Goal: Information Seeking & Learning: Understand process/instructions

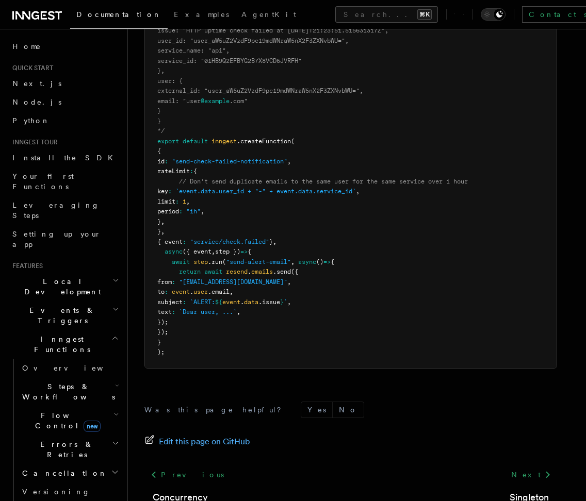
scroll to position [1365, 0]
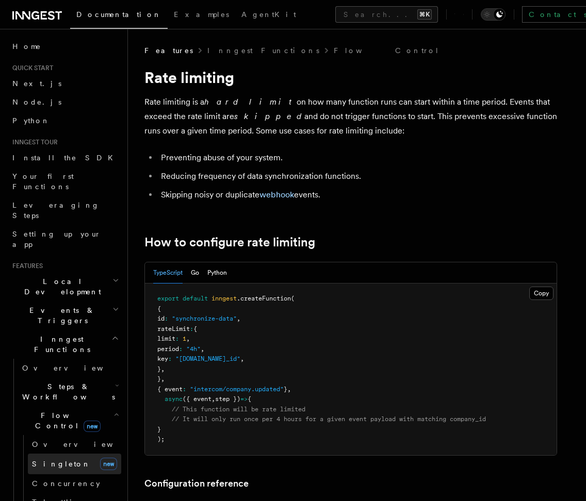
click at [99, 454] on link "[PERSON_NAME] new" at bounding box center [74, 464] width 93 height 21
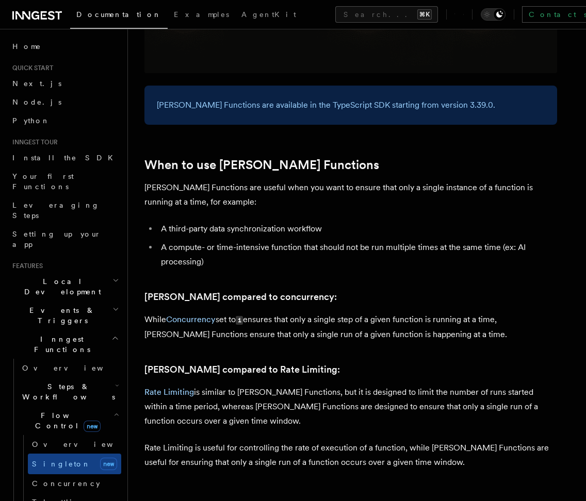
scroll to position [354, 0]
click at [288, 312] on p "While Concurrency set to 1 ensures that only a single step of a given function …" at bounding box center [350, 326] width 413 height 29
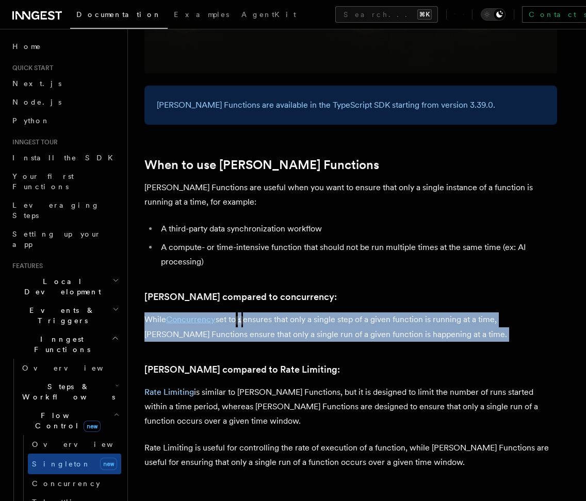
click at [288, 312] on p "While Concurrency set to 1 ensures that only a single step of a given function …" at bounding box center [350, 326] width 413 height 29
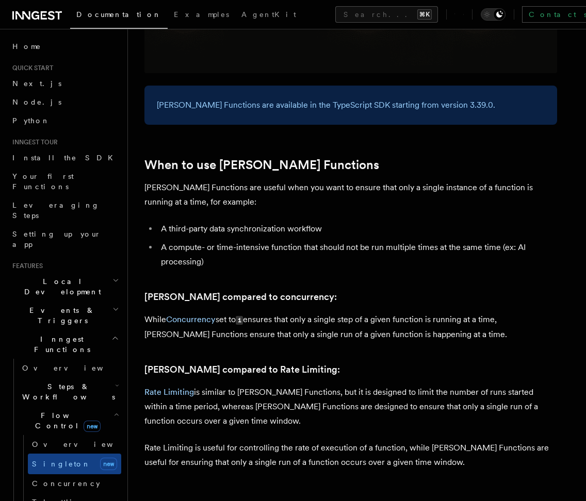
click at [390, 313] on p "While Concurrency set to 1 ensures that only a single step of a given function …" at bounding box center [350, 326] width 413 height 29
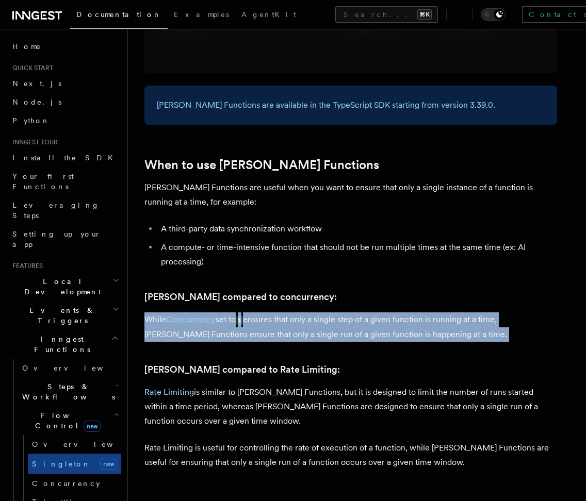
click at [390, 313] on p "While Concurrency set to 1 ensures that only a single step of a given function …" at bounding box center [350, 326] width 413 height 29
click at [497, 312] on p "While Concurrency set to 1 ensures that only a single step of a given function …" at bounding box center [350, 326] width 413 height 29
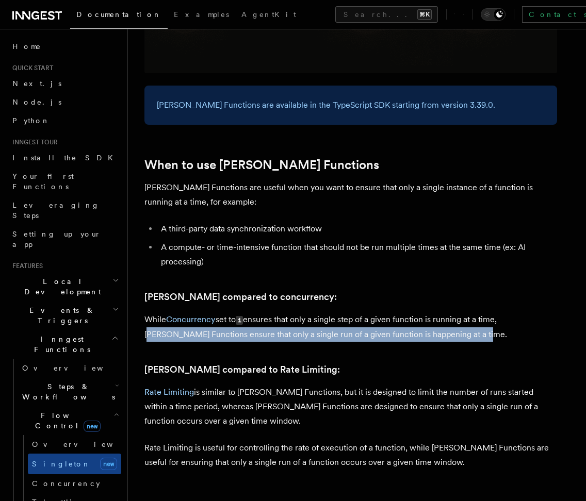
drag, startPoint x: 508, startPoint y: 313, endPoint x: 504, endPoint y: 303, distance: 10.8
click at [504, 312] on p "While Concurrency set to 1 ensures that only a single step of a given function …" at bounding box center [350, 326] width 413 height 29
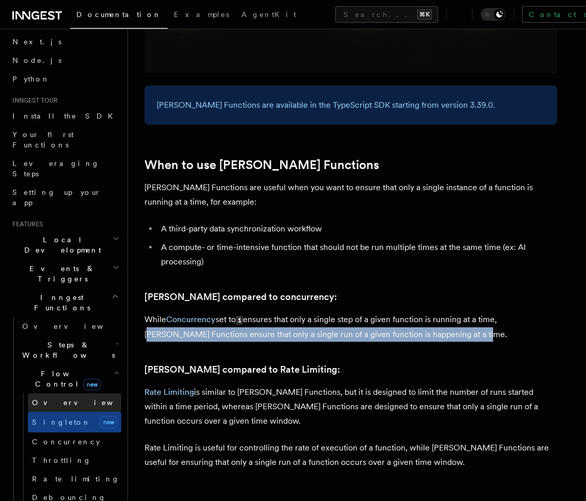
scroll to position [39, 0]
